Goal: Task Accomplishment & Management: Manage account settings

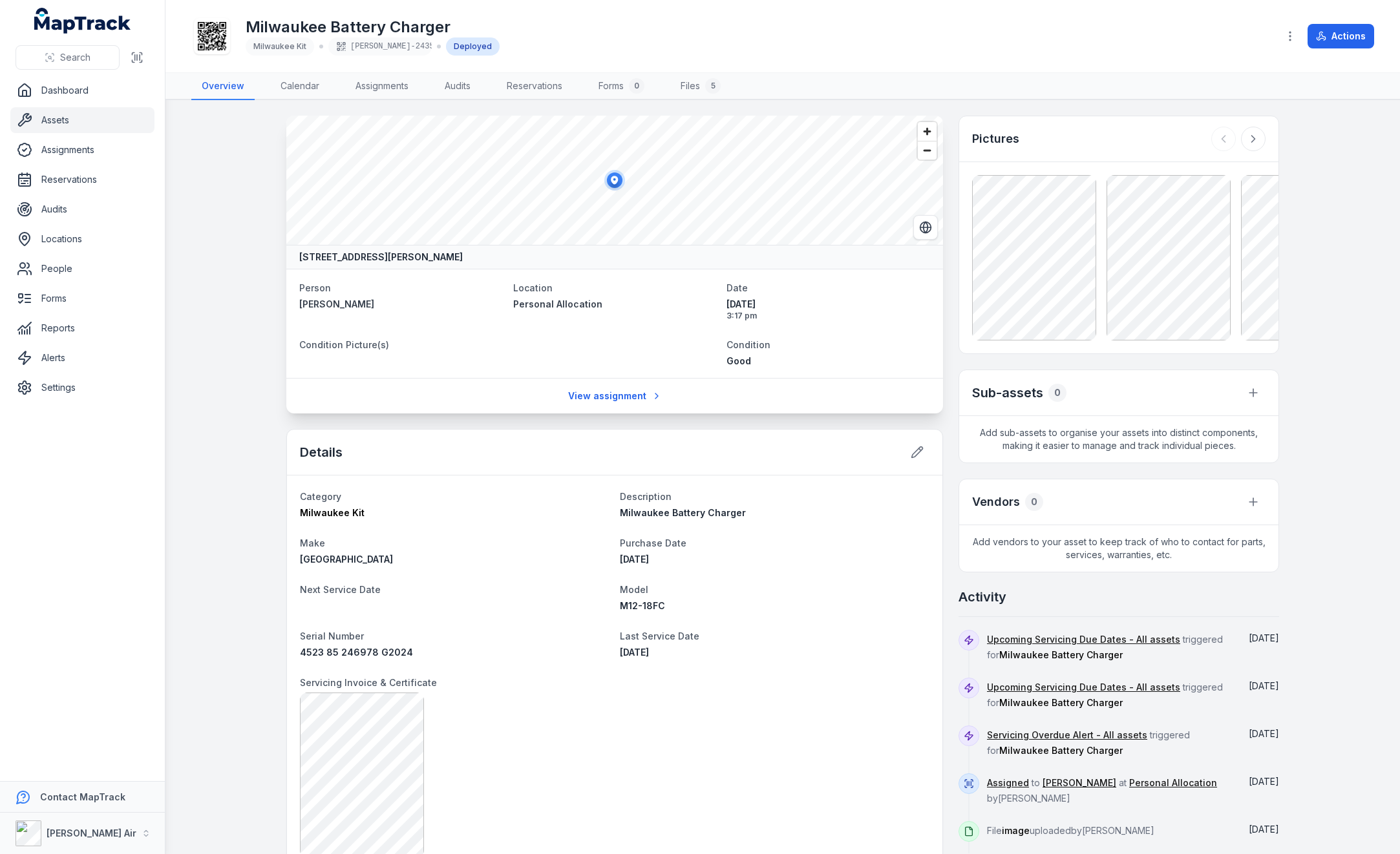
click at [77, 120] on link "Assets" at bounding box center [83, 120] width 145 height 26
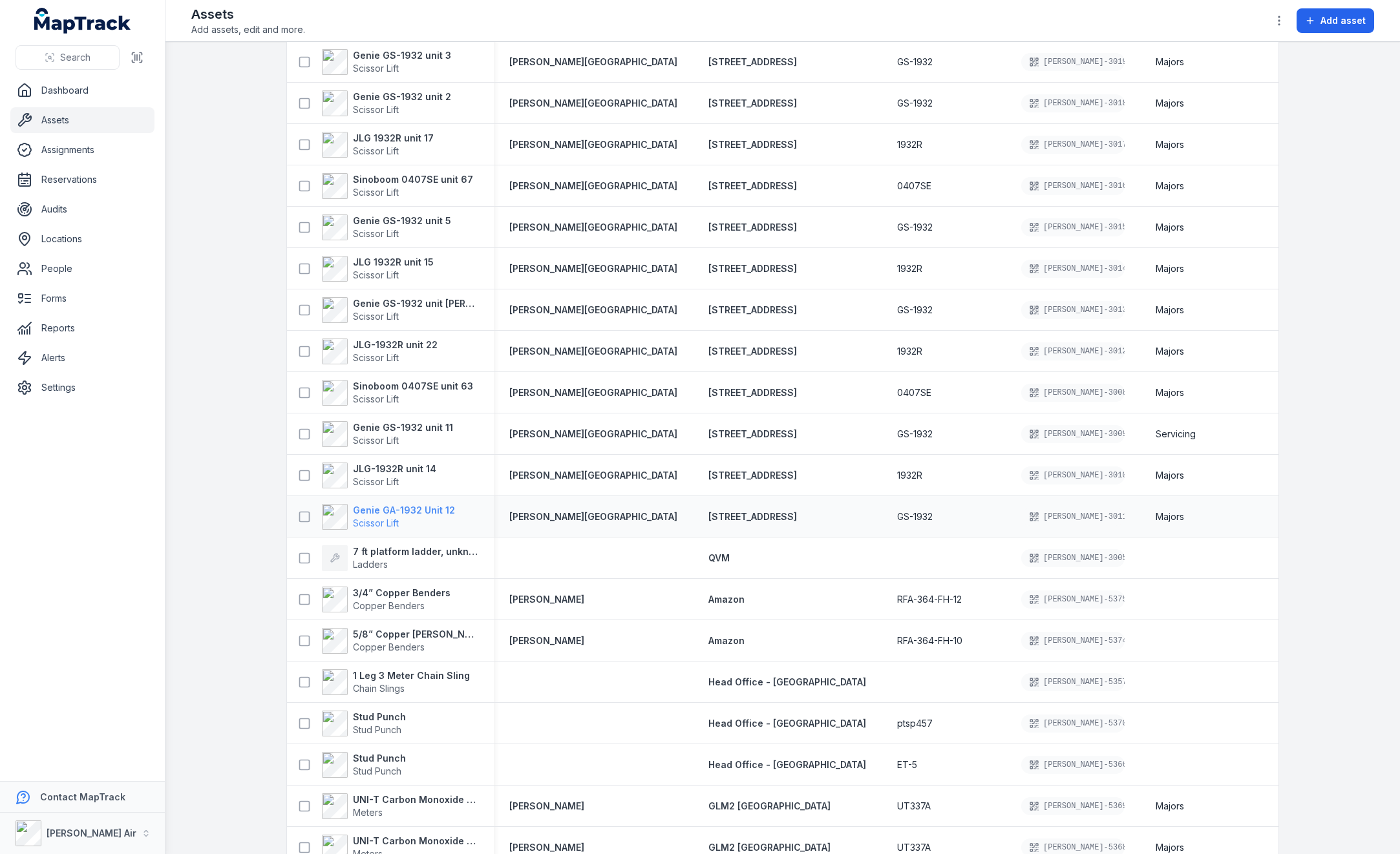
scroll to position [129, 0]
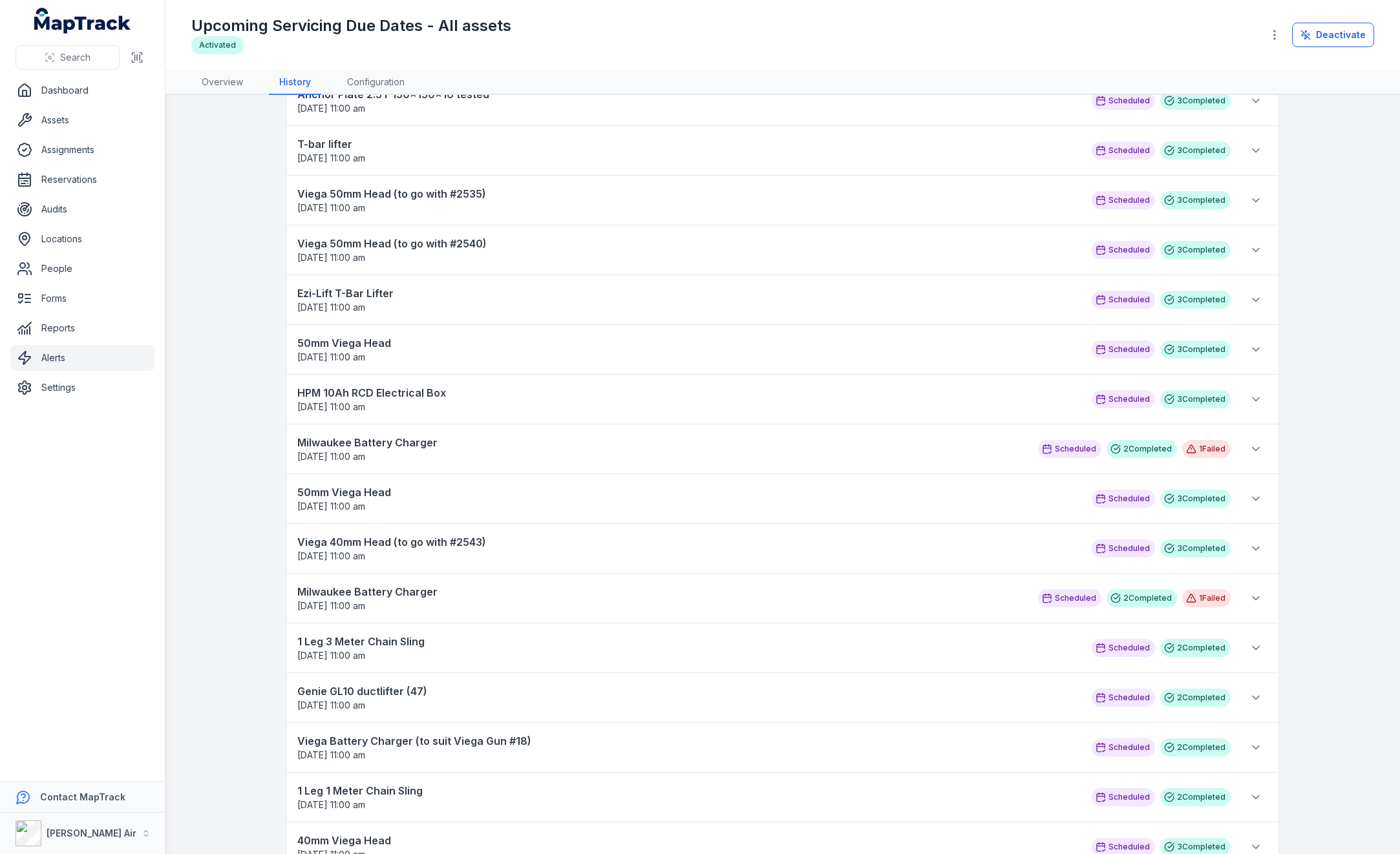
scroll to position [517, 0]
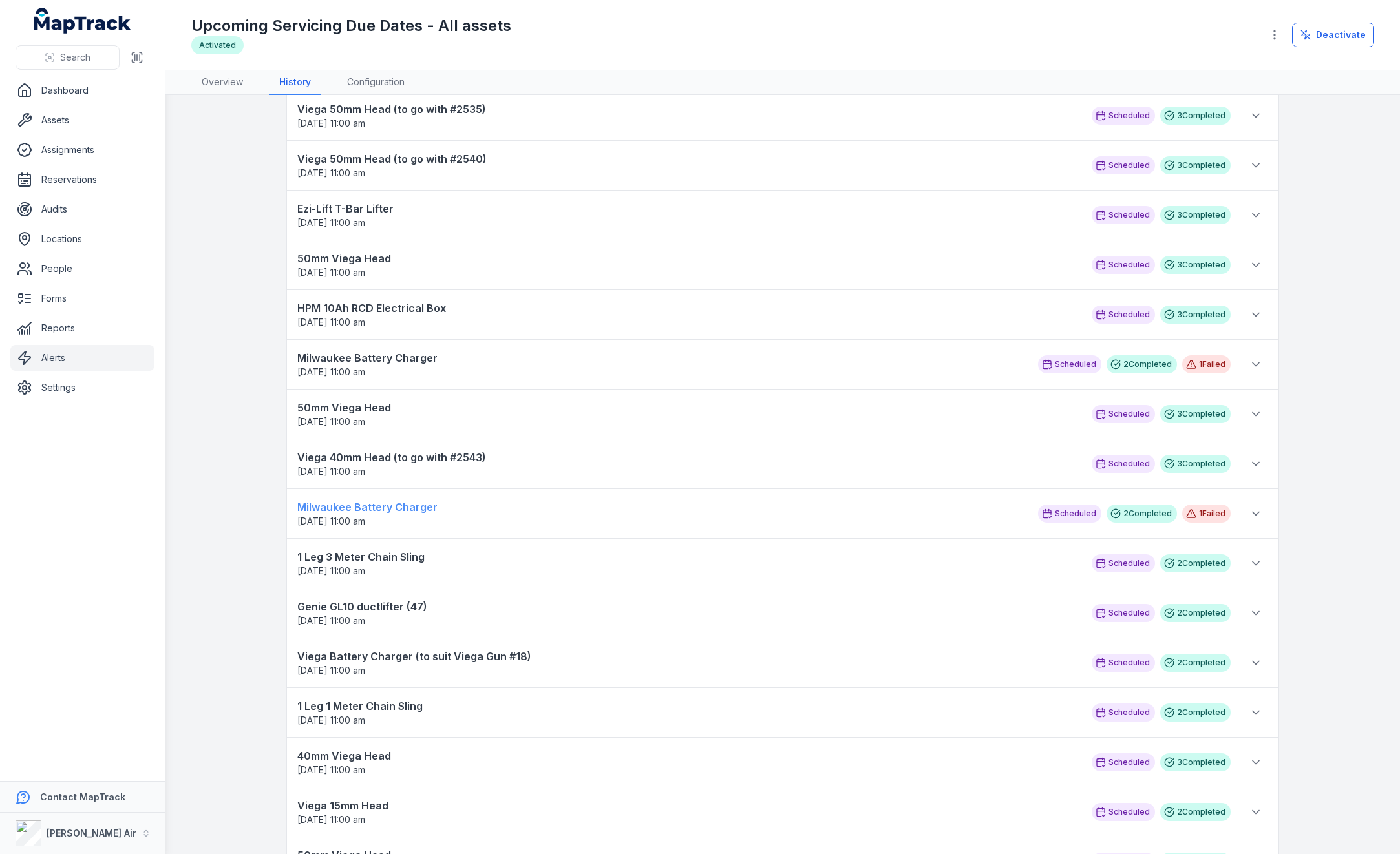
click at [362, 501] on strong "Milwaukee Battery Charger" at bounding box center [660, 507] width 728 height 15
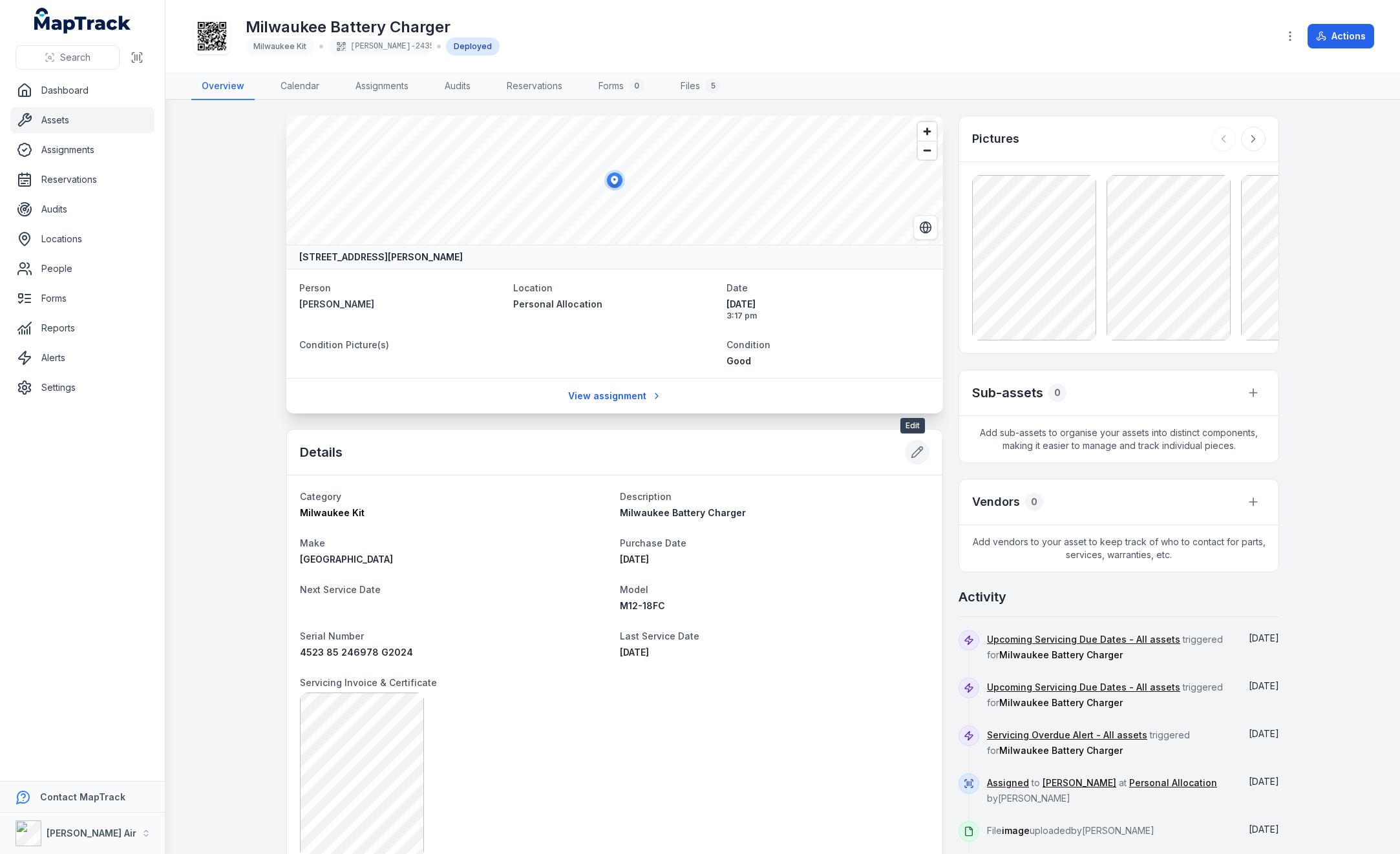
click at [911, 451] on icon at bounding box center [917, 452] width 13 height 13
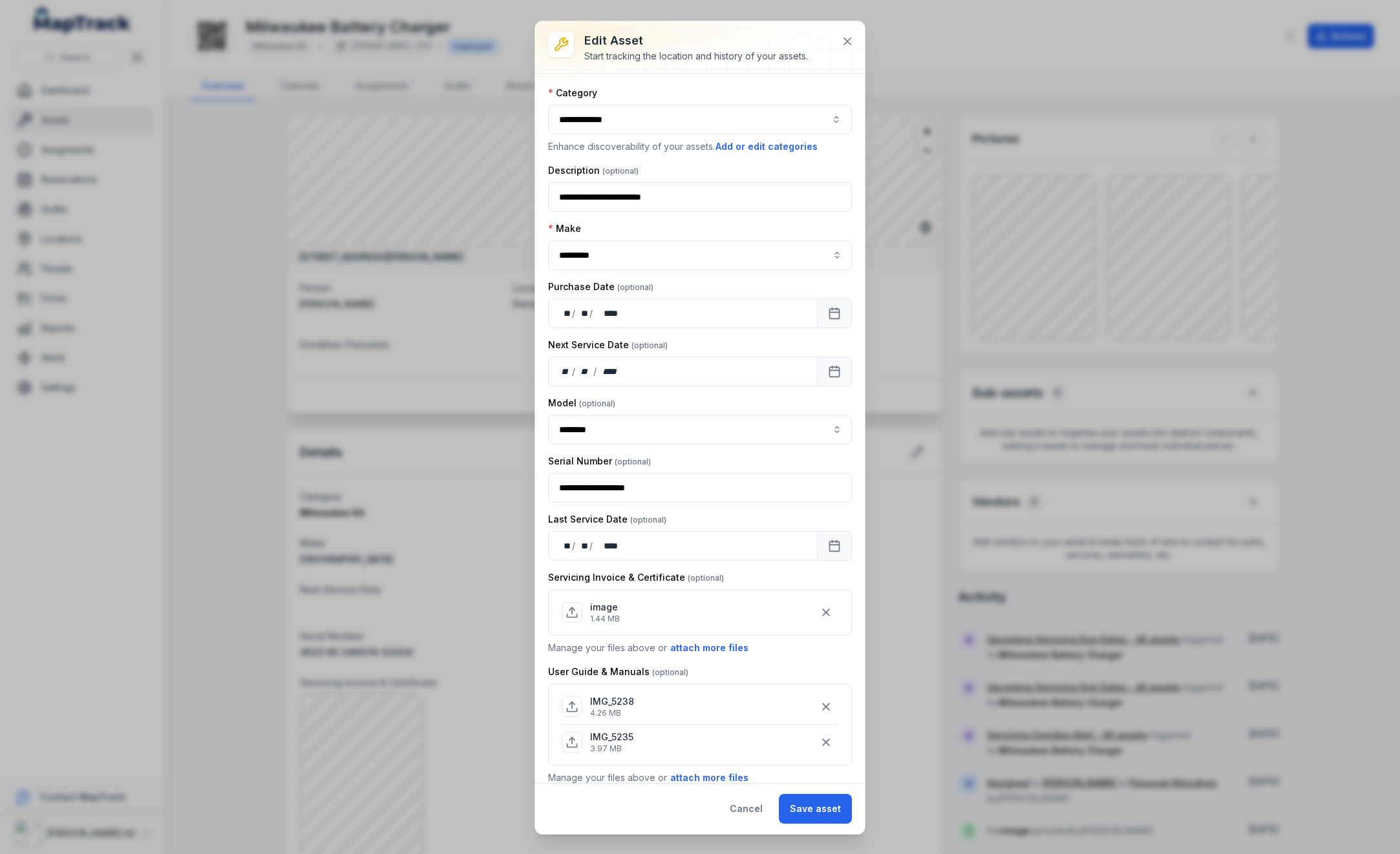
scroll to position [65, 0]
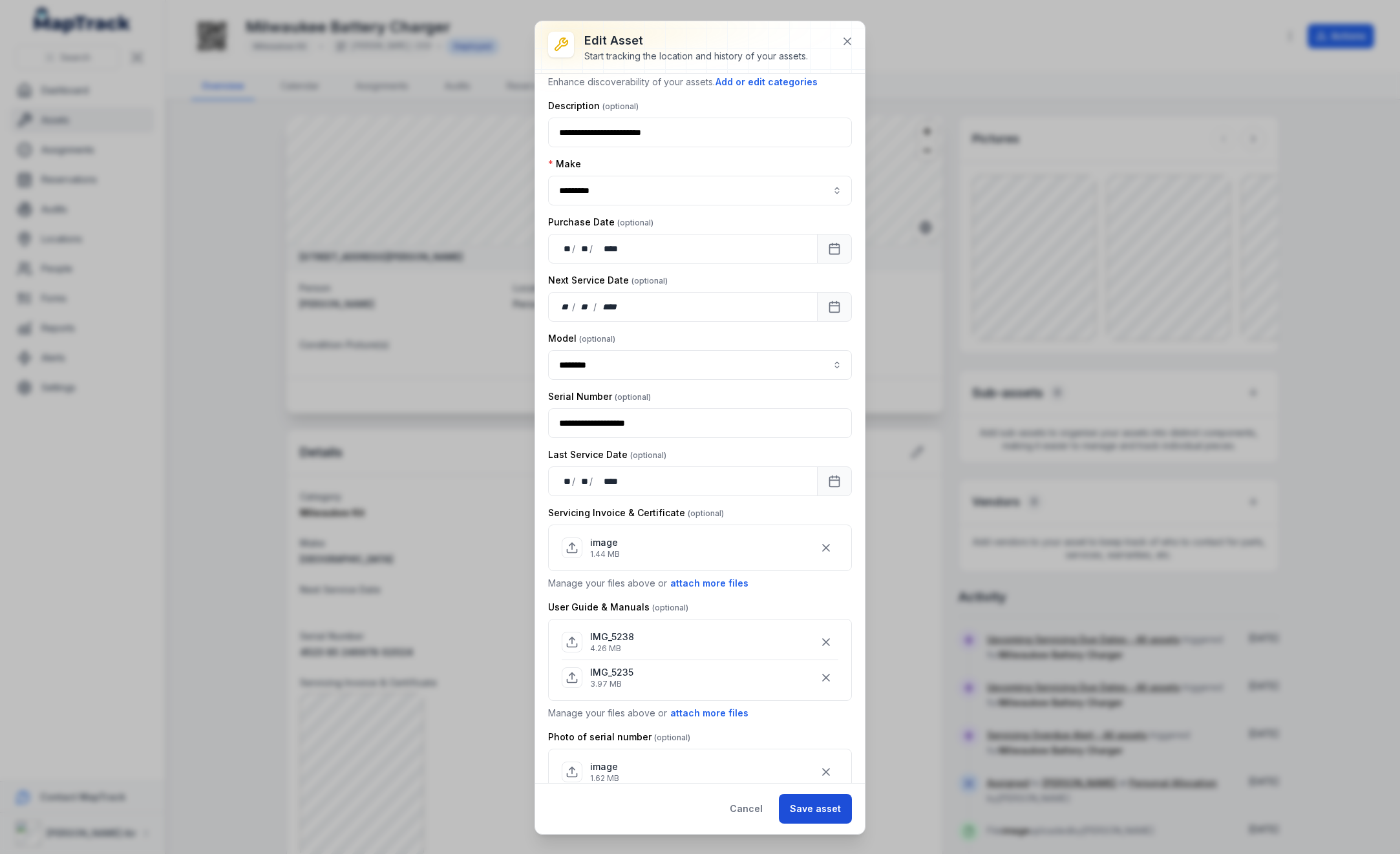
click at [805, 816] on button "Save asset" at bounding box center [816, 809] width 73 height 30
